Goal: Find specific page/section: Find specific page/section

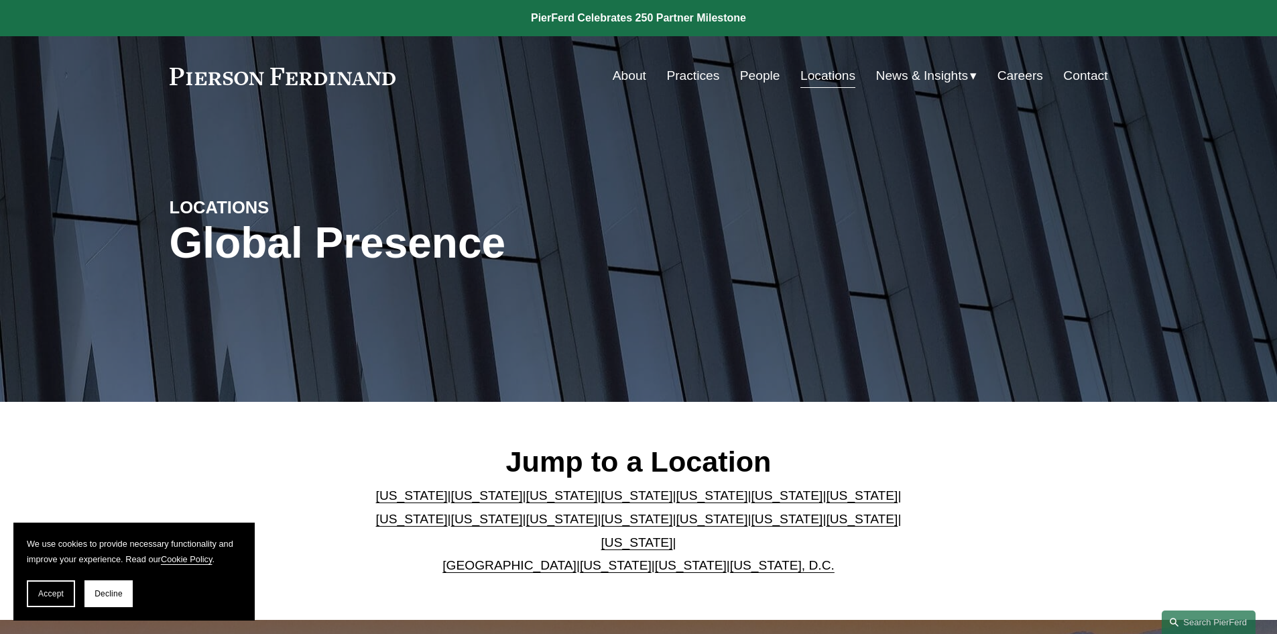
click at [601, 526] on link "[US_STATE]" at bounding box center [637, 519] width 72 height 14
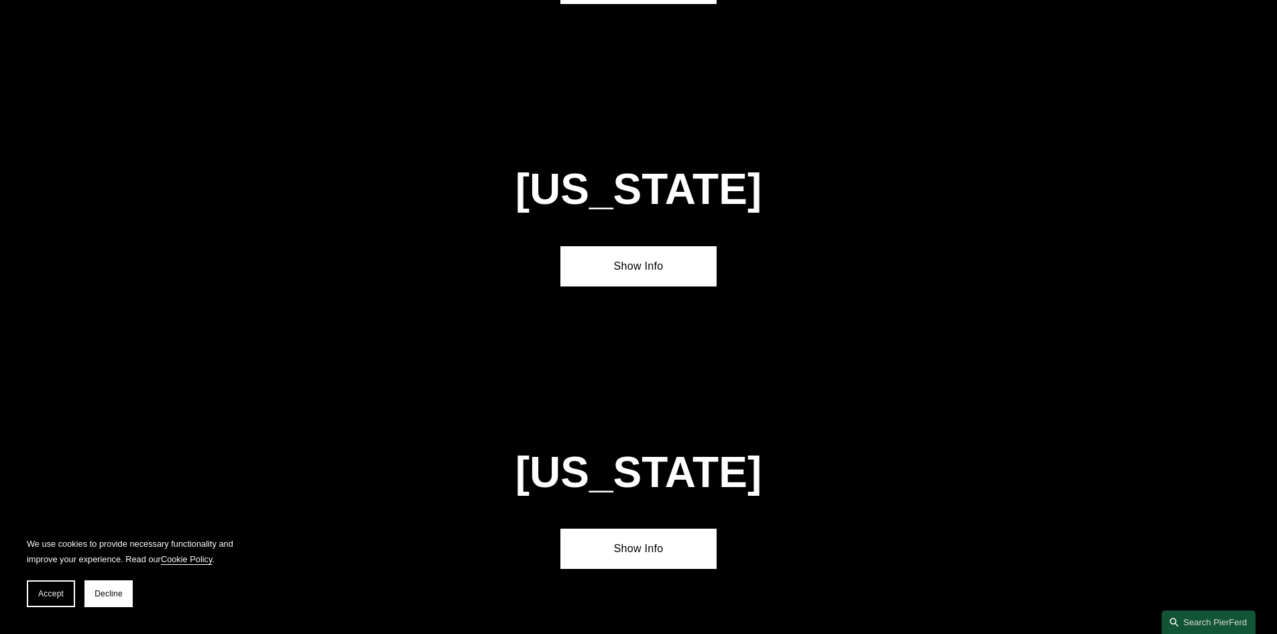
scroll to position [3436, 0]
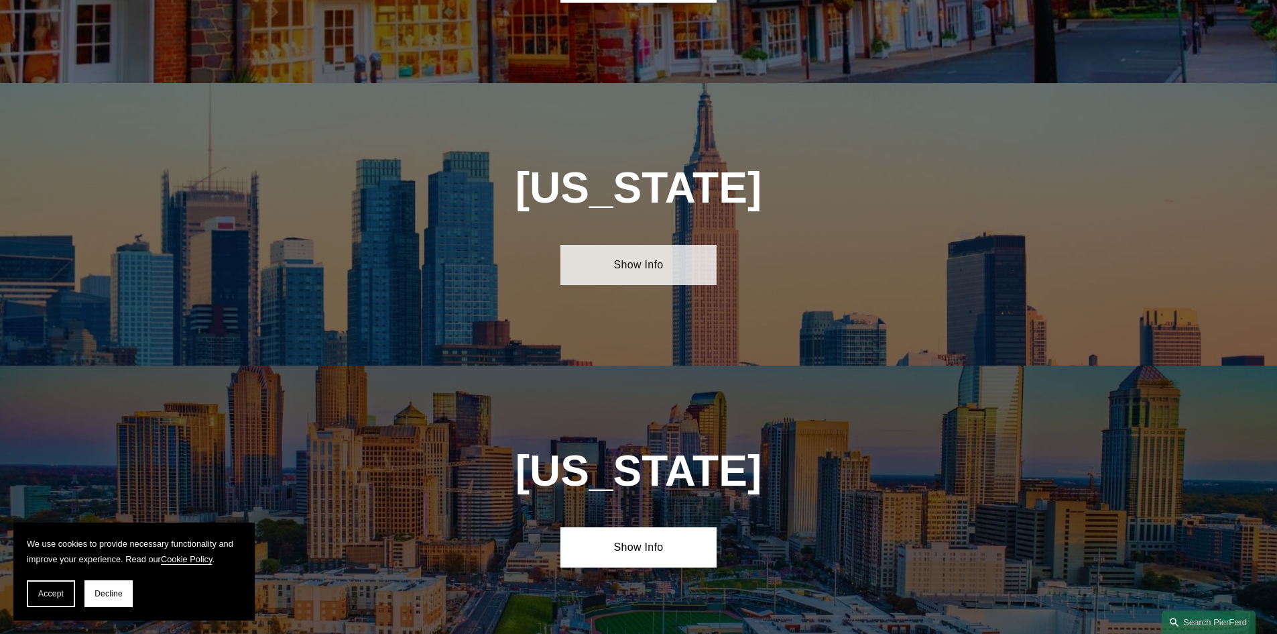
click at [672, 245] on link "Show Info" at bounding box center [638, 265] width 156 height 40
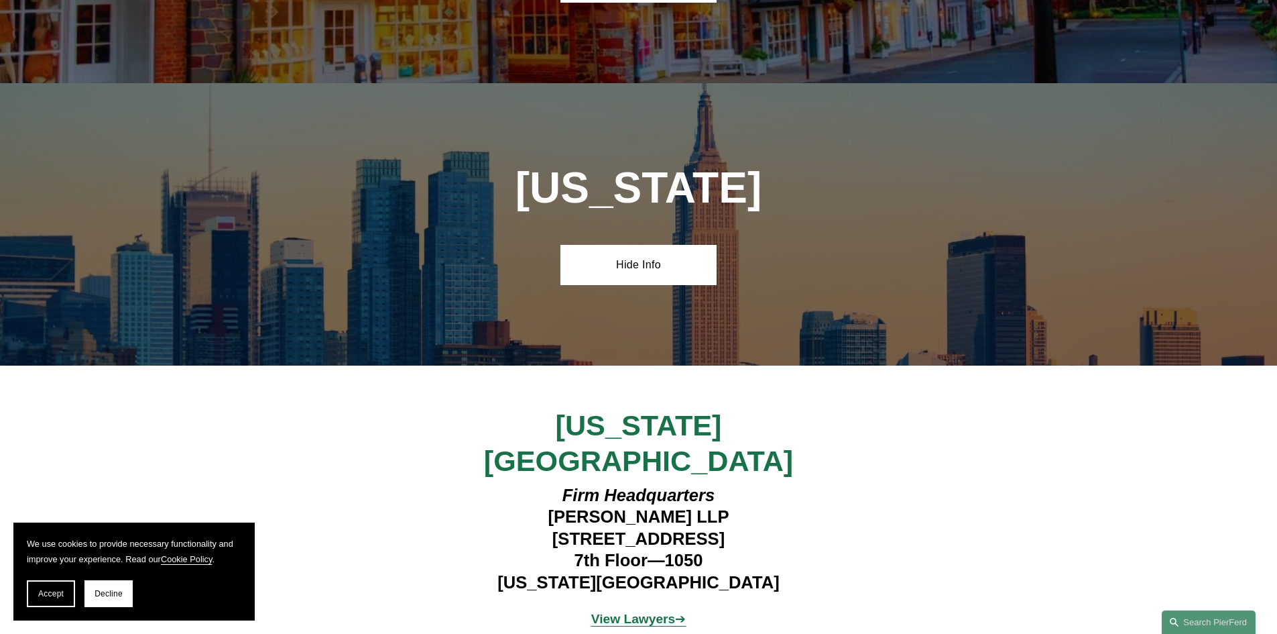
click at [636, 611] on strong "View Lawyers" at bounding box center [633, 618] width 84 height 14
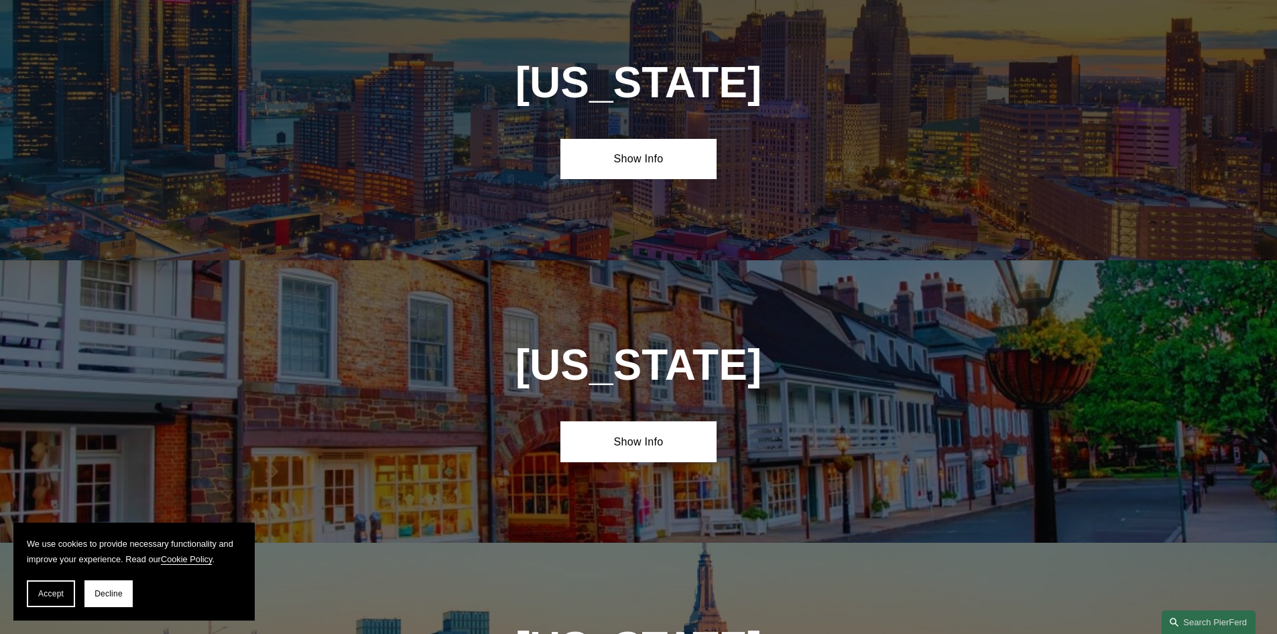
scroll to position [3017, 0]
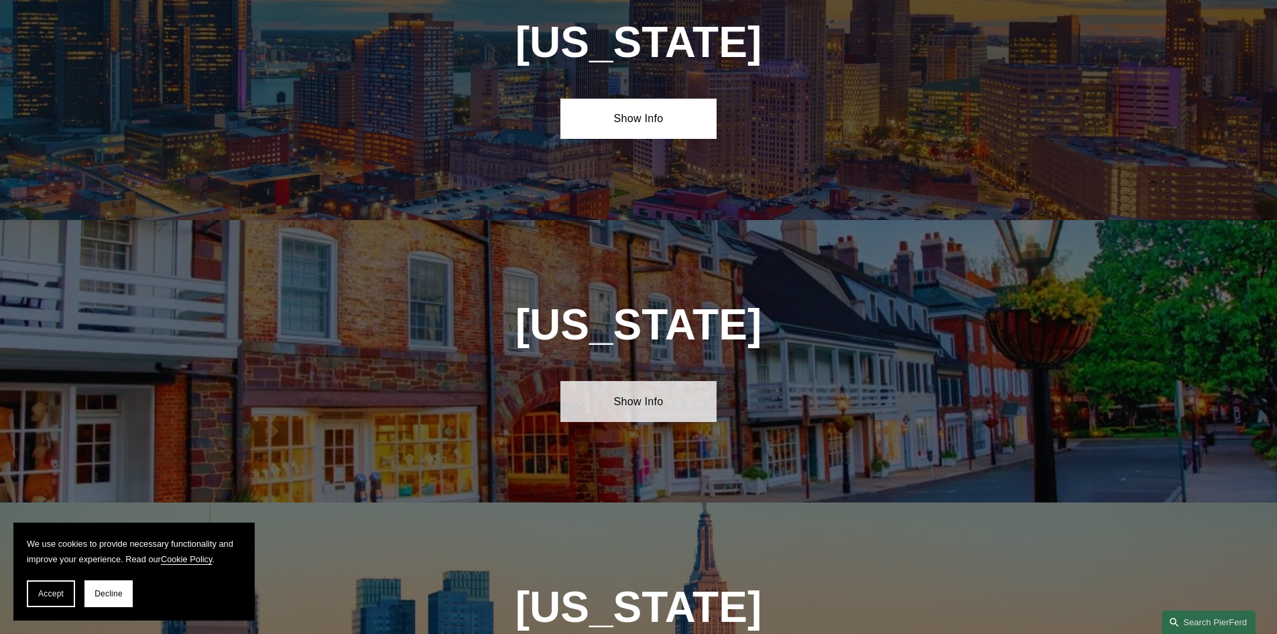
click at [646, 381] on link "Show Info" at bounding box center [638, 401] width 156 height 40
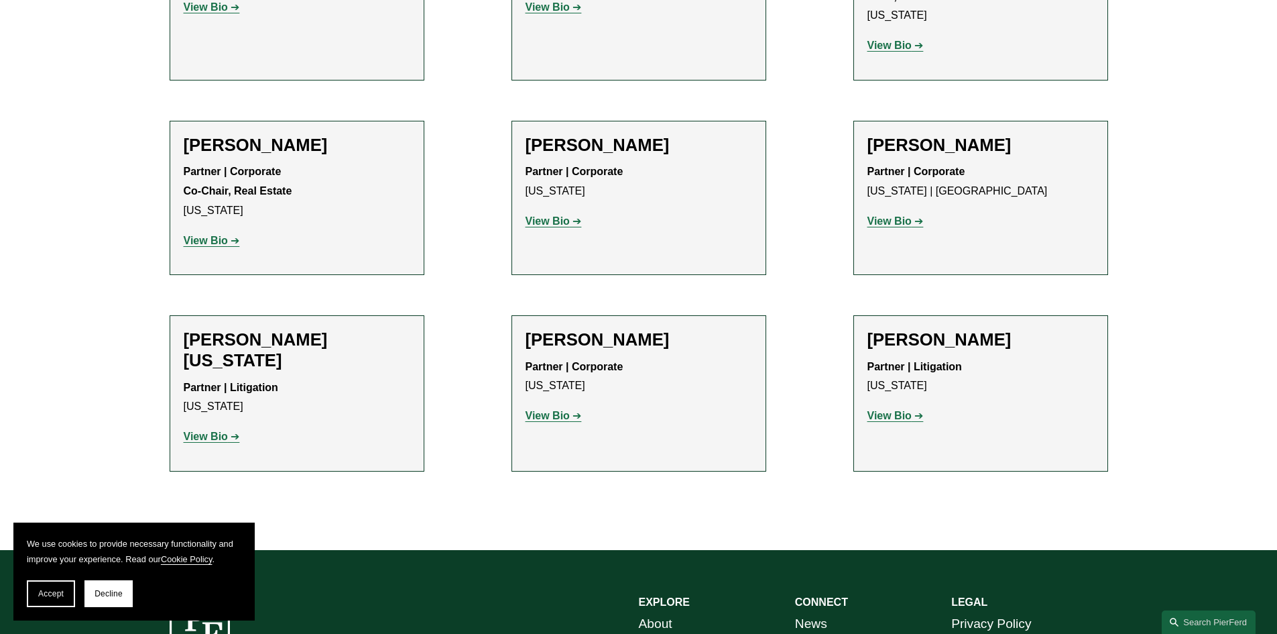
scroll to position [4330, 0]
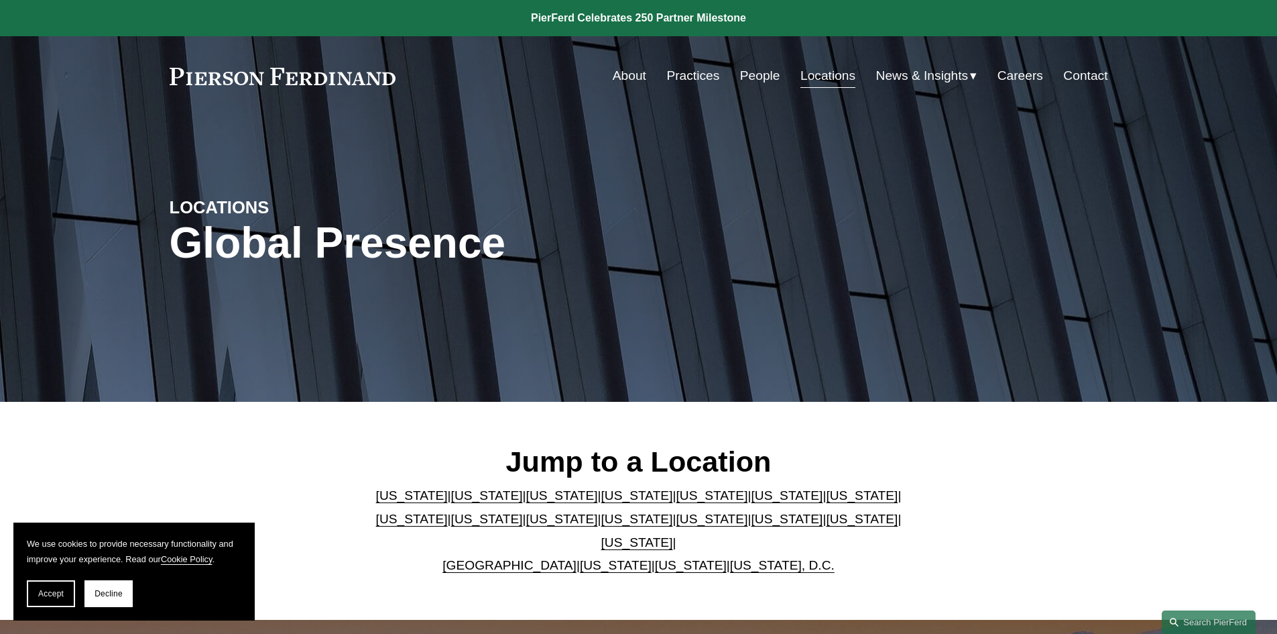
click at [673, 535] on link "[US_STATE]" at bounding box center [637, 542] width 72 height 14
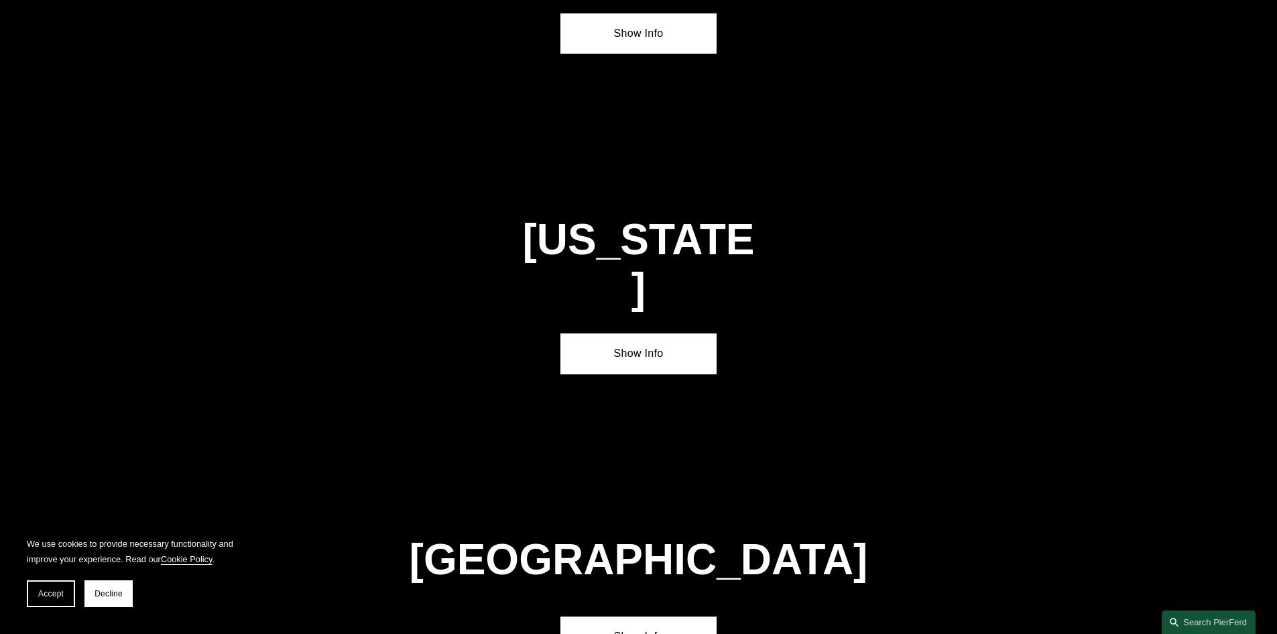
scroll to position [4566, 0]
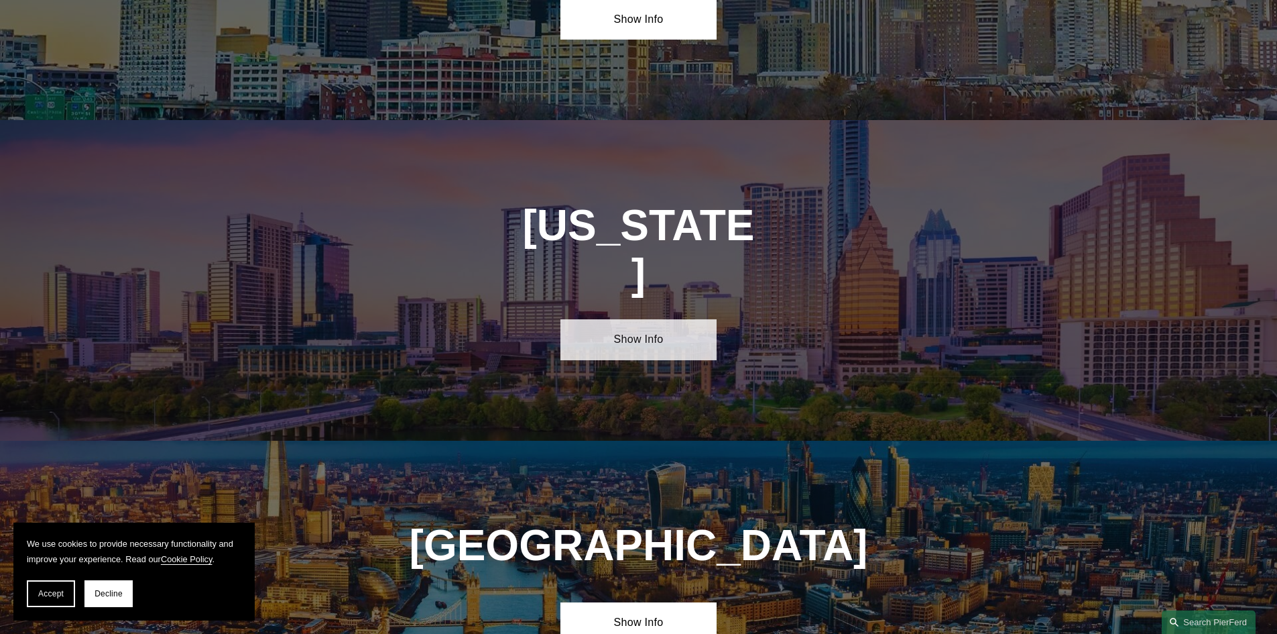
click at [626, 319] on link "Show Info" at bounding box center [638, 339] width 156 height 40
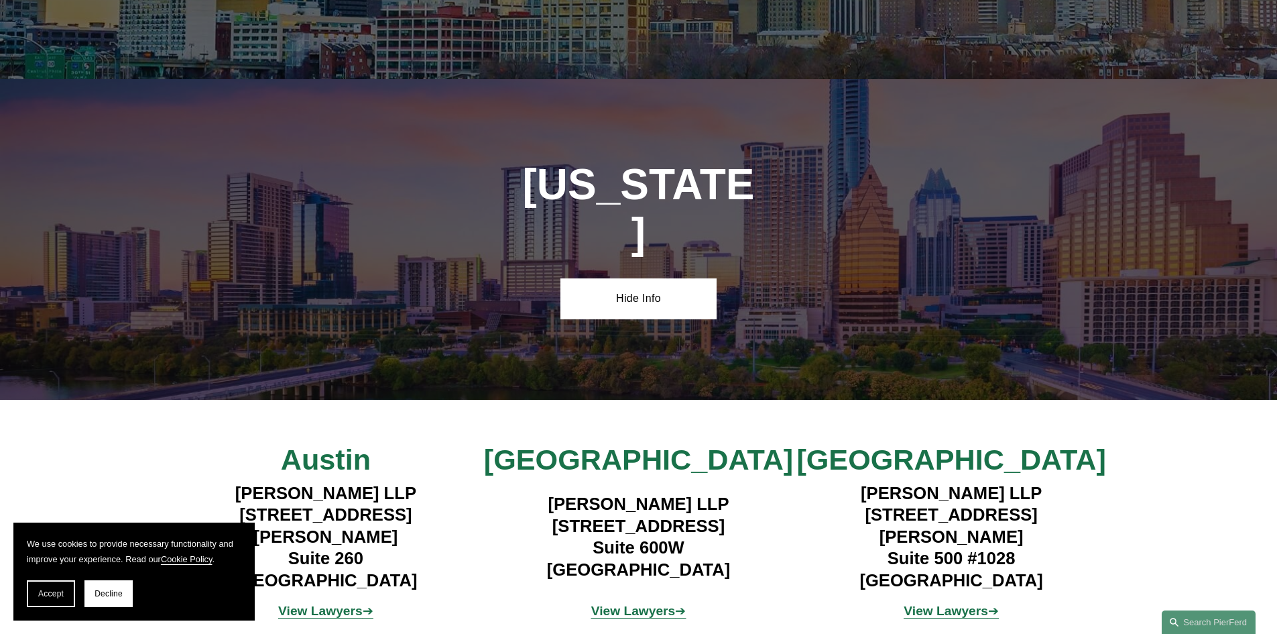
scroll to position [4365, 0]
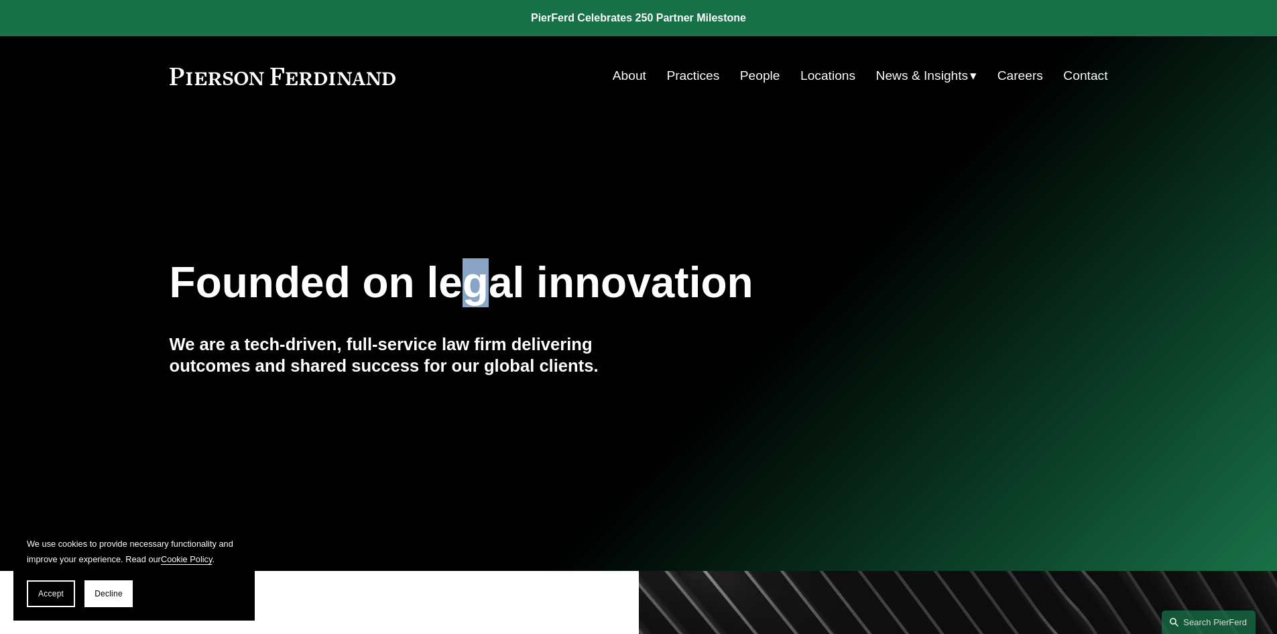
click at [477, 303] on h1 "Founded on legal innovation" at bounding box center [561, 282] width 782 height 49
